Goal: Navigation & Orientation: Find specific page/section

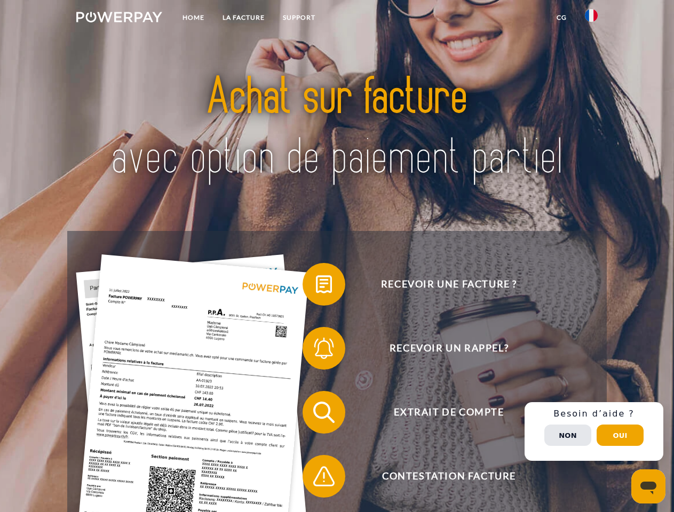
click at [119, 19] on img at bounding box center [119, 17] width 86 height 11
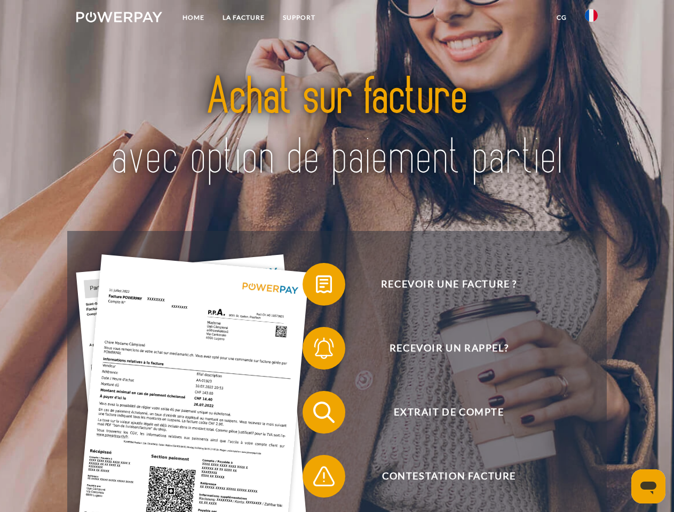
click at [591, 19] on img at bounding box center [591, 15] width 13 height 13
click at [561, 18] on link "CG" at bounding box center [561, 17] width 28 height 19
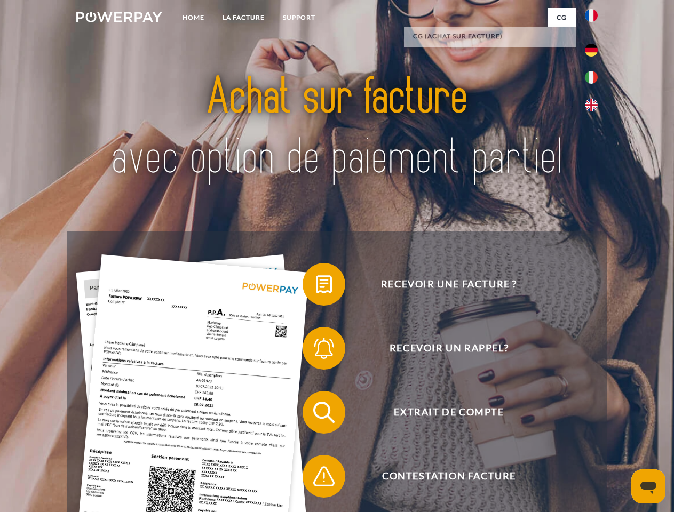
click at [316, 286] on span at bounding box center [307, 284] width 53 height 53
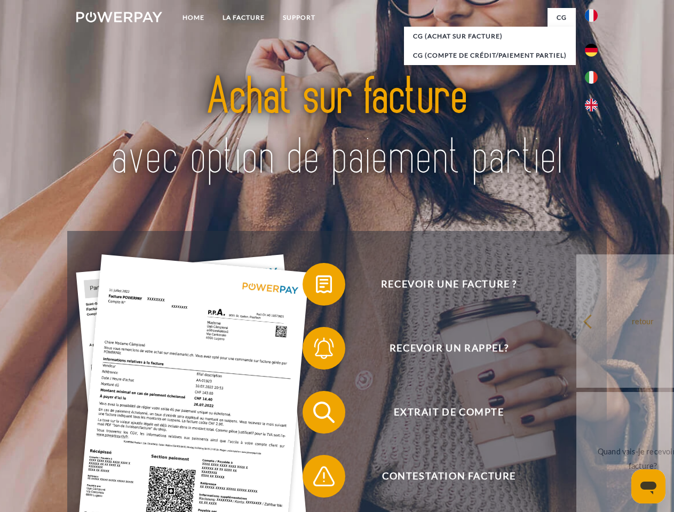
click at [316, 351] on span at bounding box center [307, 348] width 53 height 53
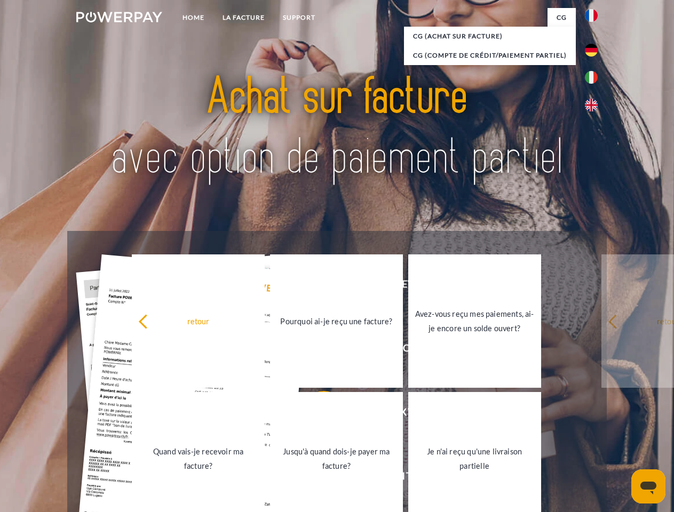
click at [316, 415] on link "Jusqu'à quand dois-je payer ma facture?" at bounding box center [336, 458] width 133 height 133
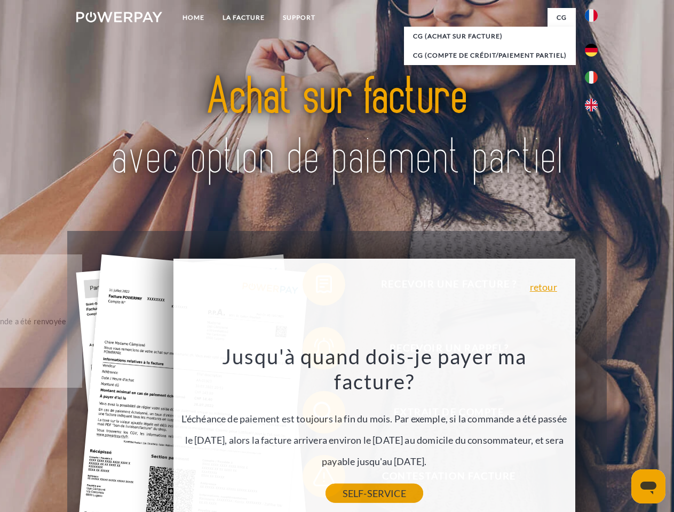
click at [325, 484] on link "SELF-SERVICE" at bounding box center [374, 493] width 98 height 19
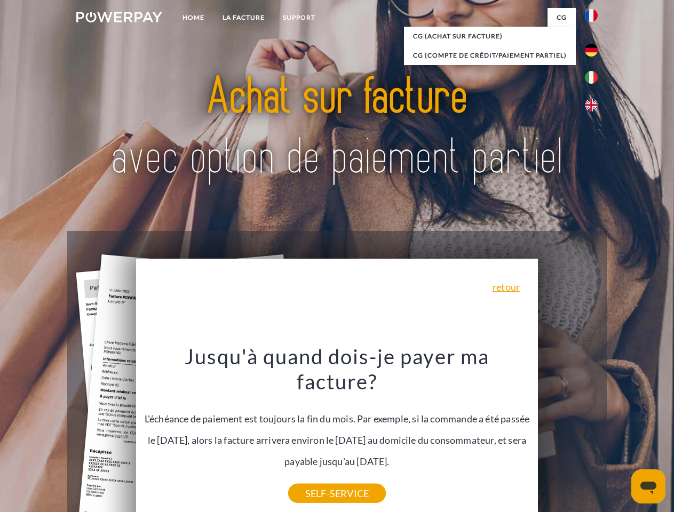
click at [594, 432] on div "Recevoir une facture ? Recevoir un rappel? Extrait de compte retour" at bounding box center [336, 444] width 539 height 427
click at [568, 434] on span "Extrait de compte" at bounding box center [448, 412] width 261 height 43
click at [620, 435] on header "Home LA FACTURE Support" at bounding box center [337, 368] width 674 height 737
